Goal: Information Seeking & Learning: Learn about a topic

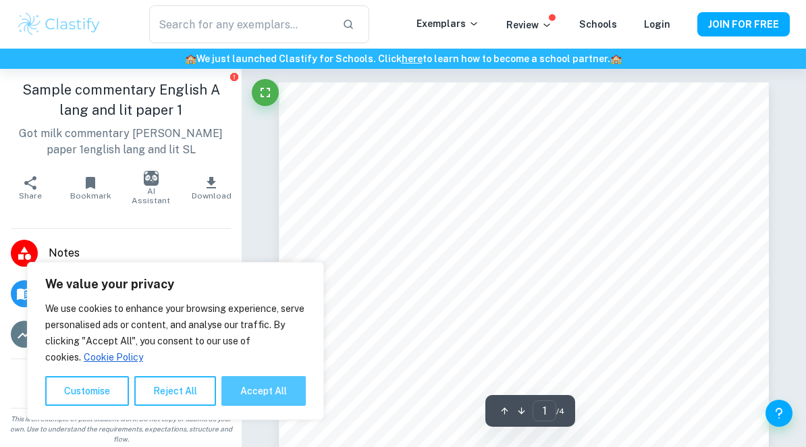
click at [269, 404] on button "Accept All" at bounding box center [263, 391] width 84 height 30
checkbox input "true"
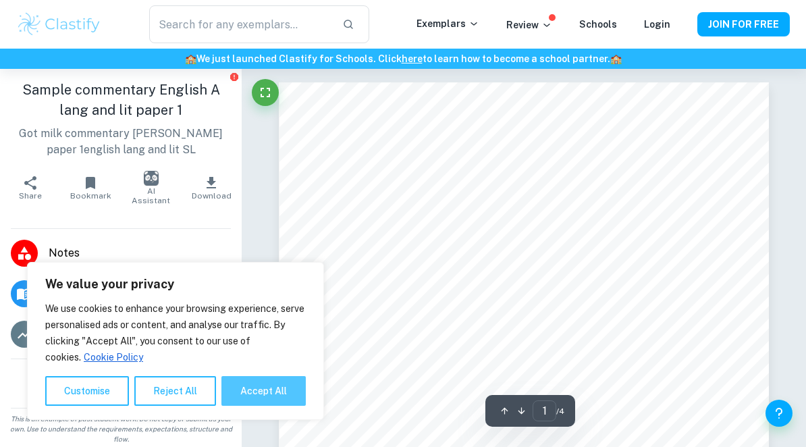
checkbox input "true"
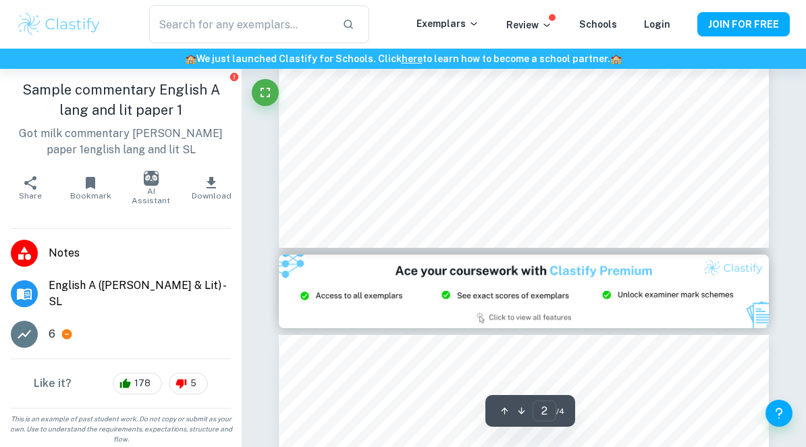
scroll to position [1302, 0]
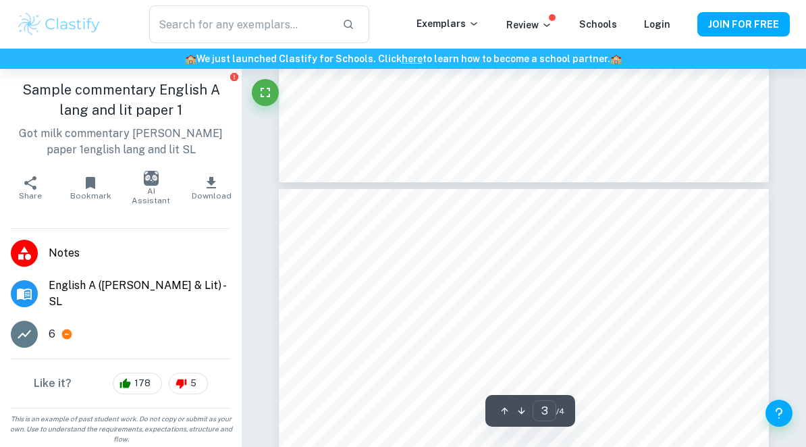
type input "4"
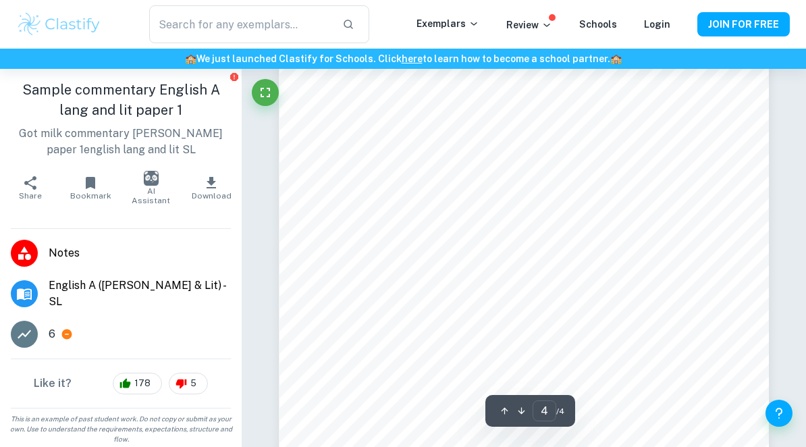
scroll to position [2109, 0]
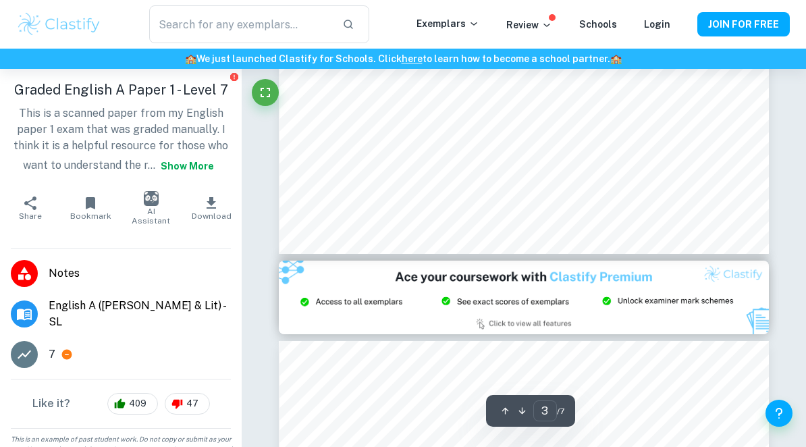
scroll to position [1497, 0]
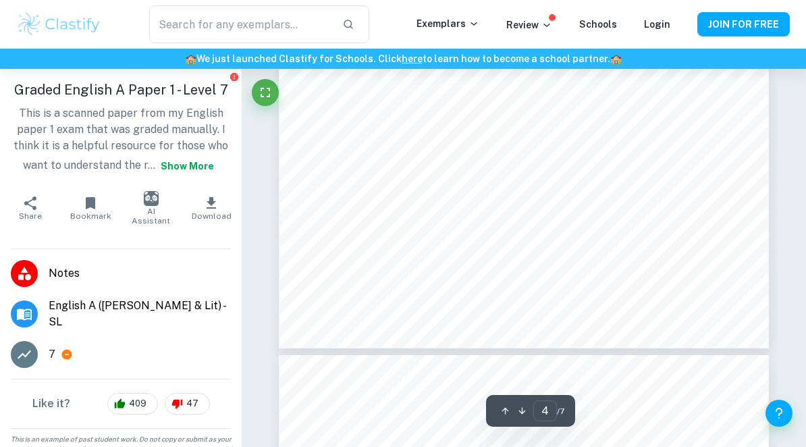
type input "5"
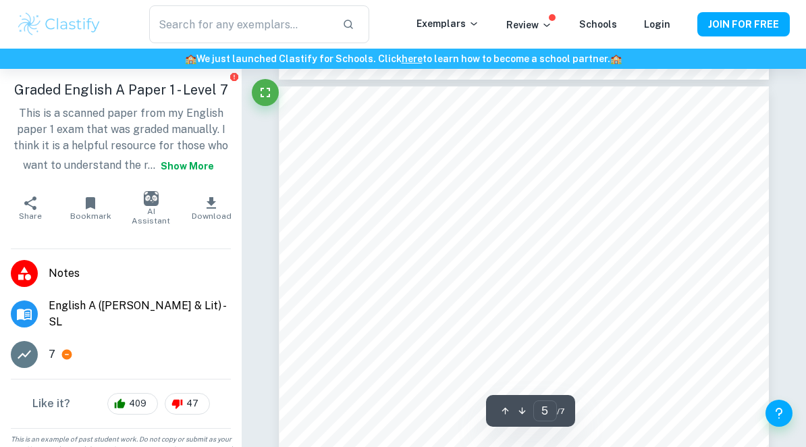
scroll to position [3063, 0]
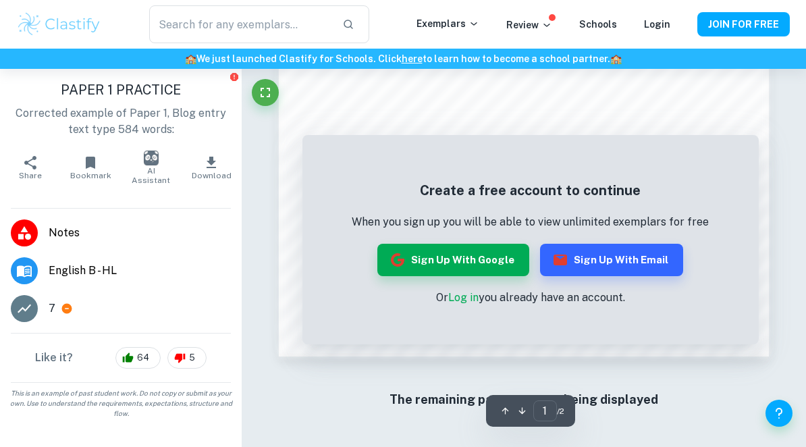
scroll to position [1119, 0]
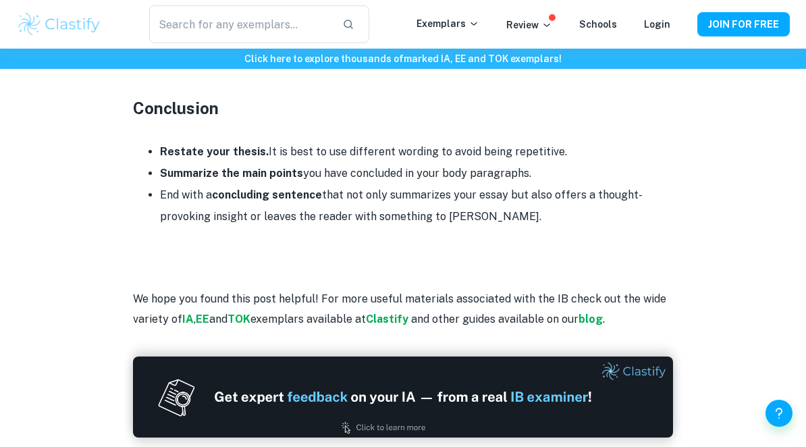
scroll to position [1983, 0]
